Goal: Navigation & Orientation: Find specific page/section

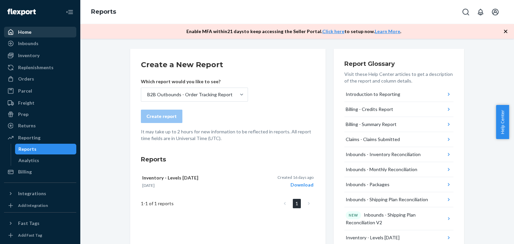
click at [30, 29] on div "Home" at bounding box center [24, 32] width 13 height 7
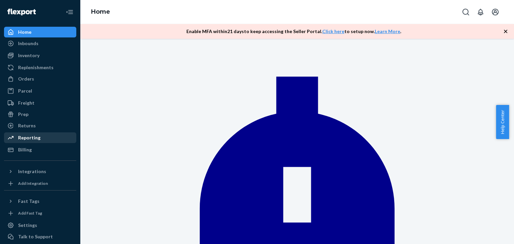
click at [27, 134] on div "Reporting" at bounding box center [29, 137] width 22 height 7
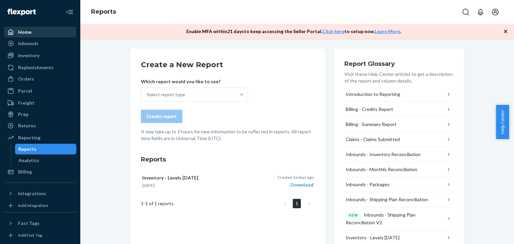
click at [24, 32] on div "Home" at bounding box center [24, 32] width 13 height 7
